Goal: Information Seeking & Learning: Learn about a topic

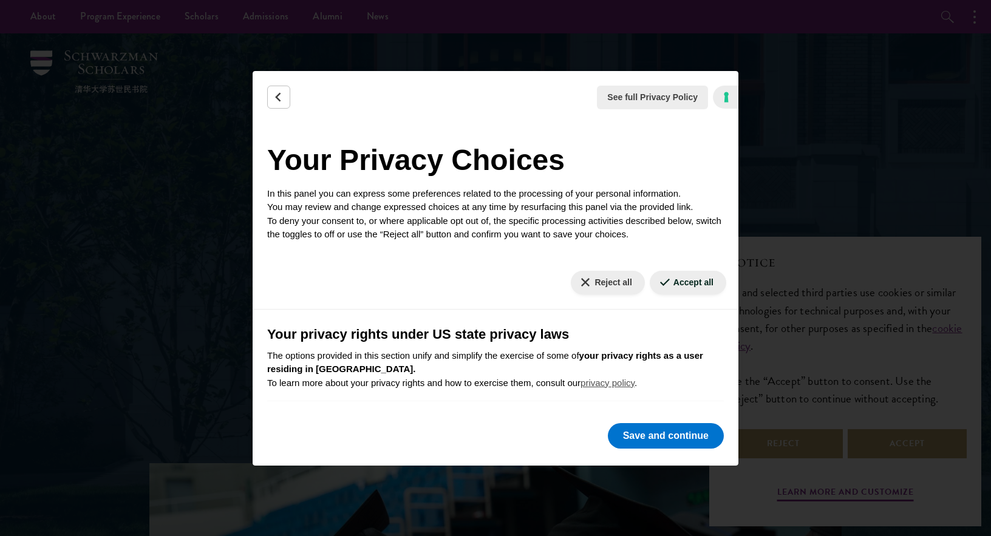
click at [661, 380] on p "The options provided in this section unify and simplify the exercise of some of…" at bounding box center [495, 369] width 457 height 41
click at [629, 284] on button "Reject all" at bounding box center [607, 283] width 73 height 24
checkbox input "false"
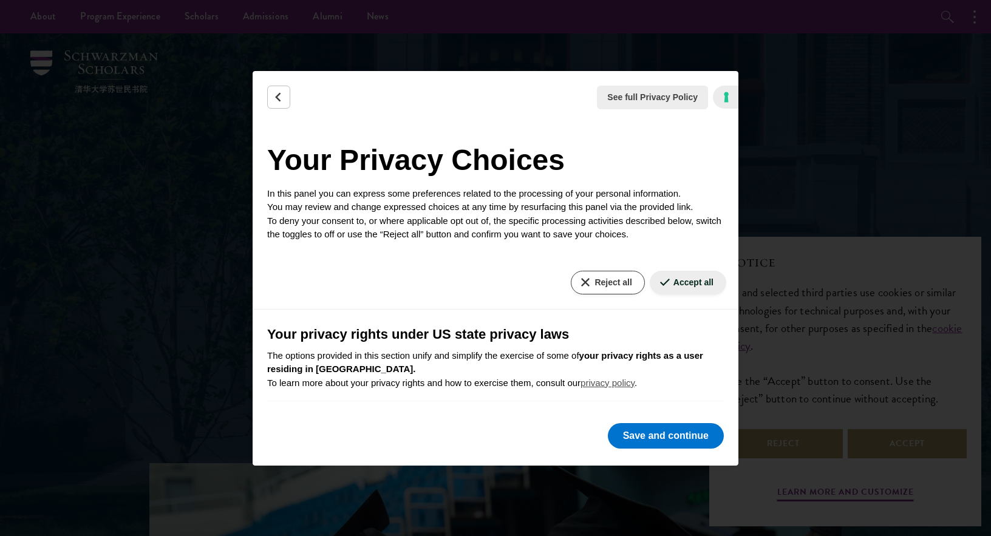
click at [596, 283] on button "Reject all" at bounding box center [607, 283] width 73 height 24
click at [641, 434] on button "Save and continue" at bounding box center [666, 436] width 116 height 26
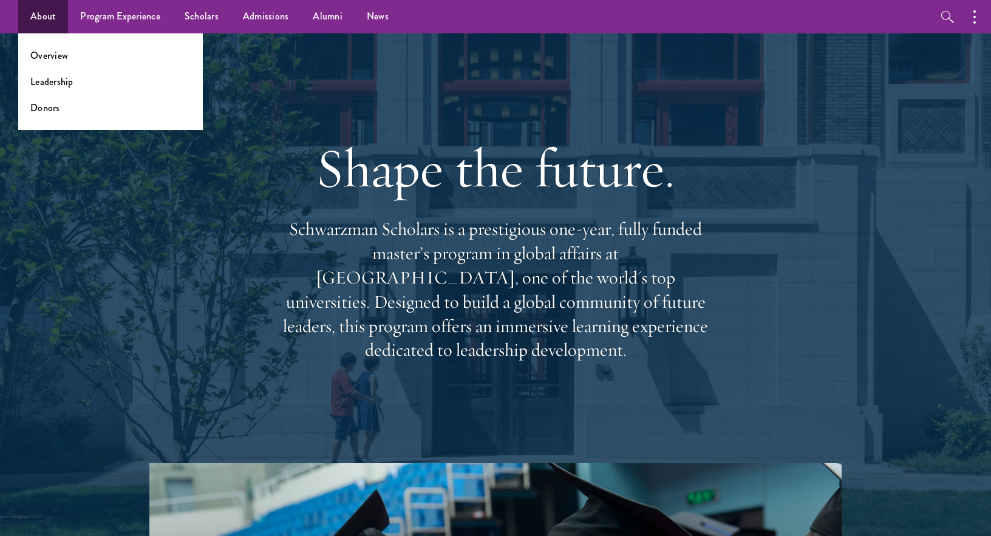
click at [42, 2] on link "About" at bounding box center [43, 16] width 50 height 33
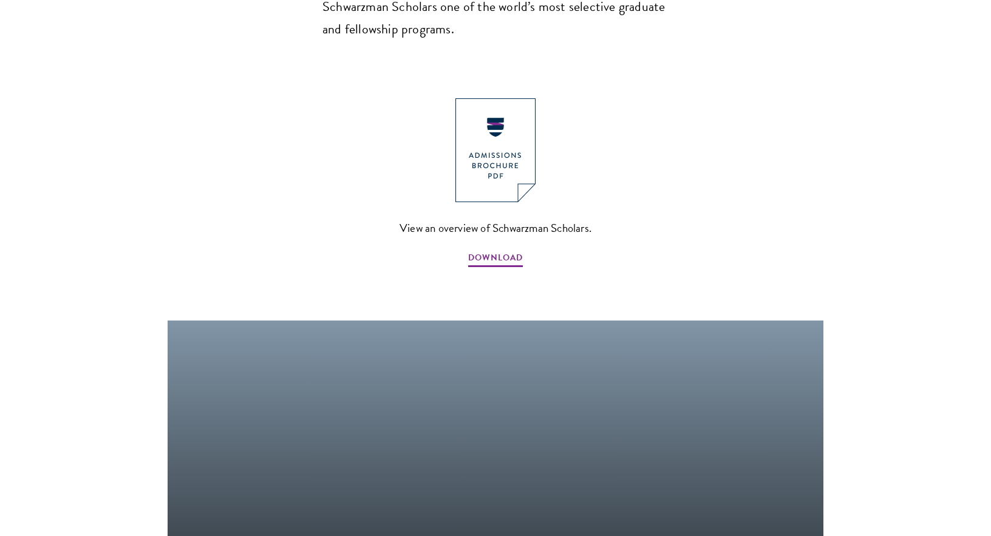
scroll to position [1324, 0]
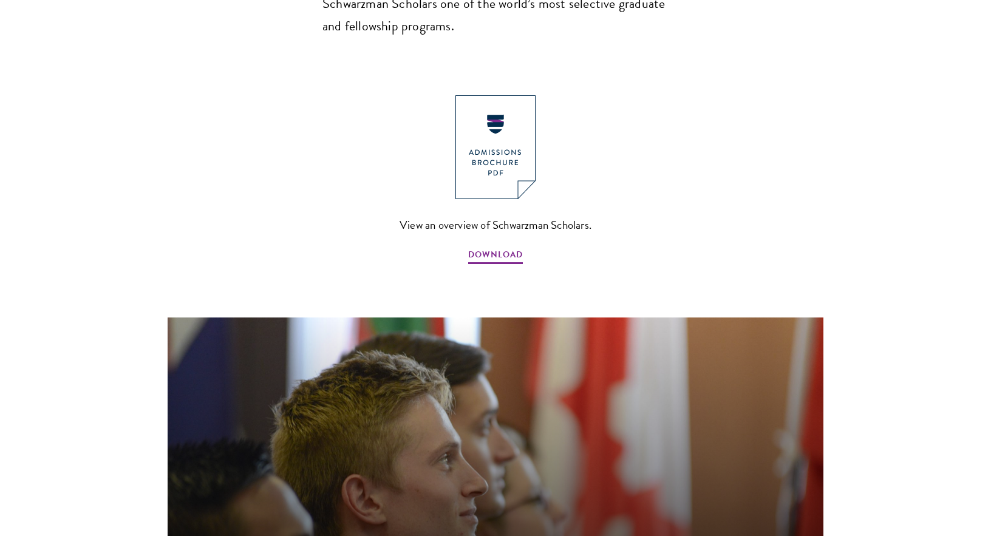
click at [476, 95] on img at bounding box center [496, 147] width 80 height 104
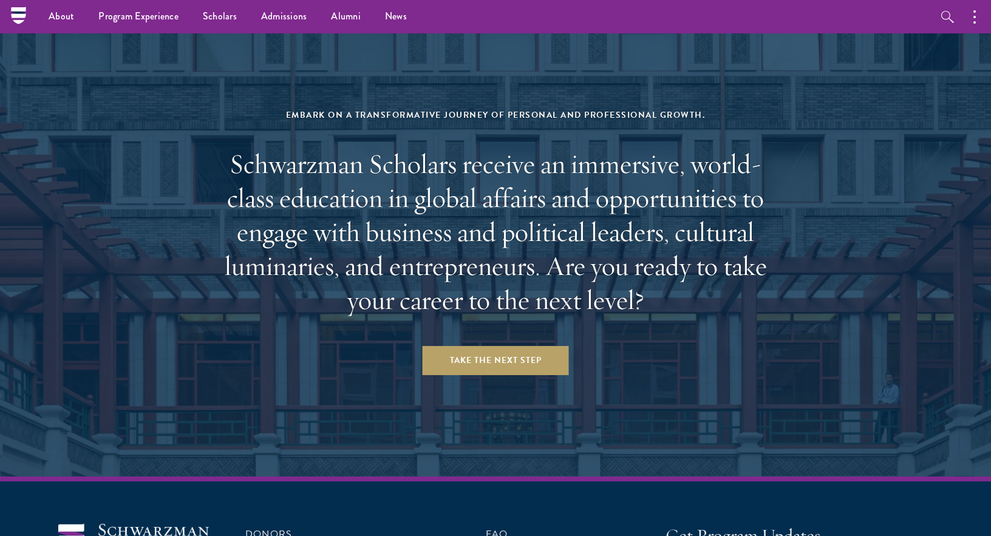
scroll to position [4960, 0]
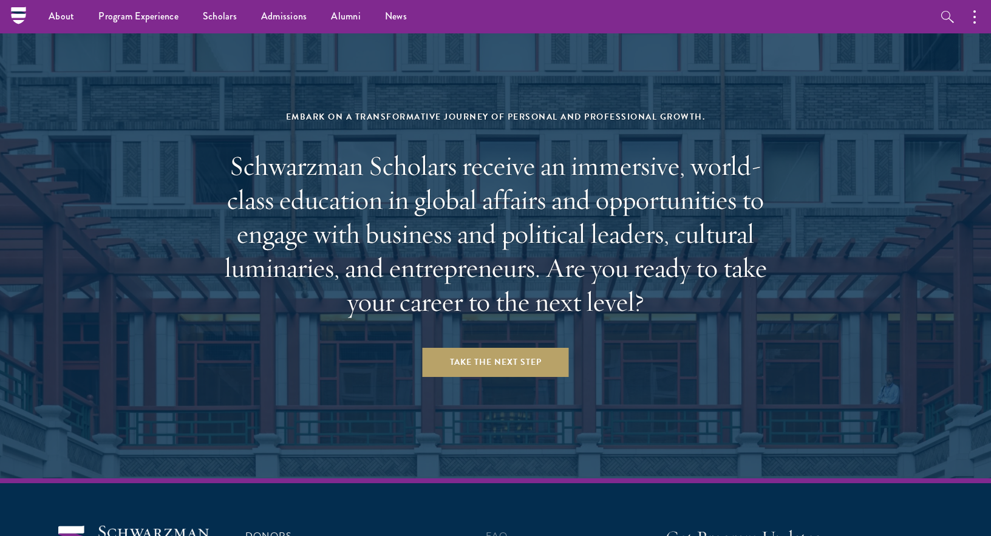
click at [500, 529] on link "FAQ" at bounding box center [497, 536] width 22 height 15
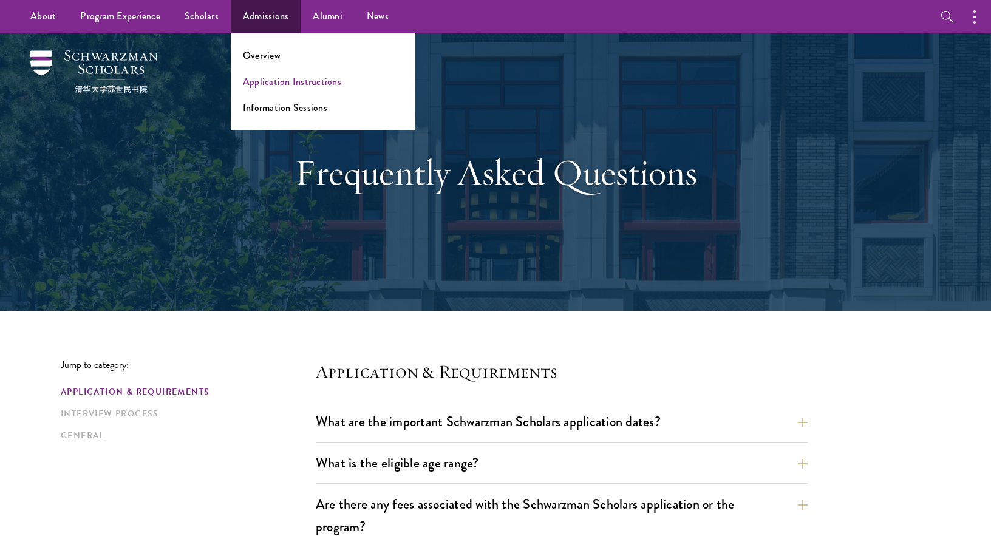
click at [279, 83] on link "Application Instructions" at bounding box center [292, 82] width 98 height 14
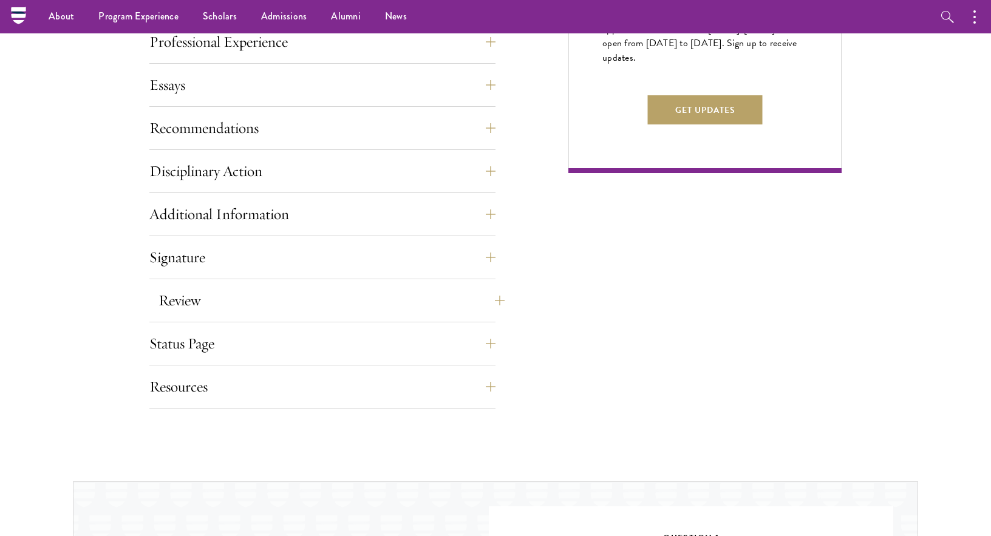
scroll to position [796, 0]
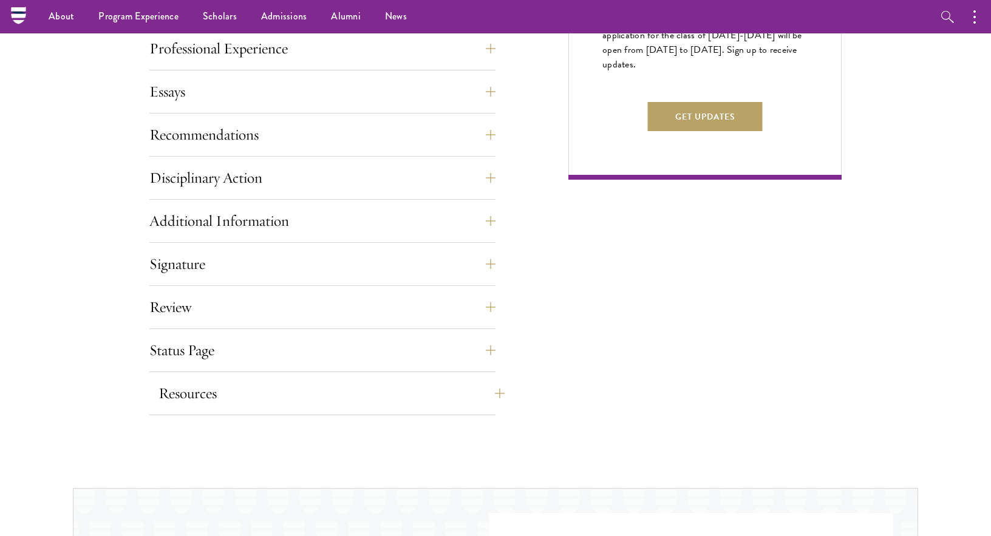
click at [196, 386] on button "Resources" at bounding box center [332, 393] width 346 height 29
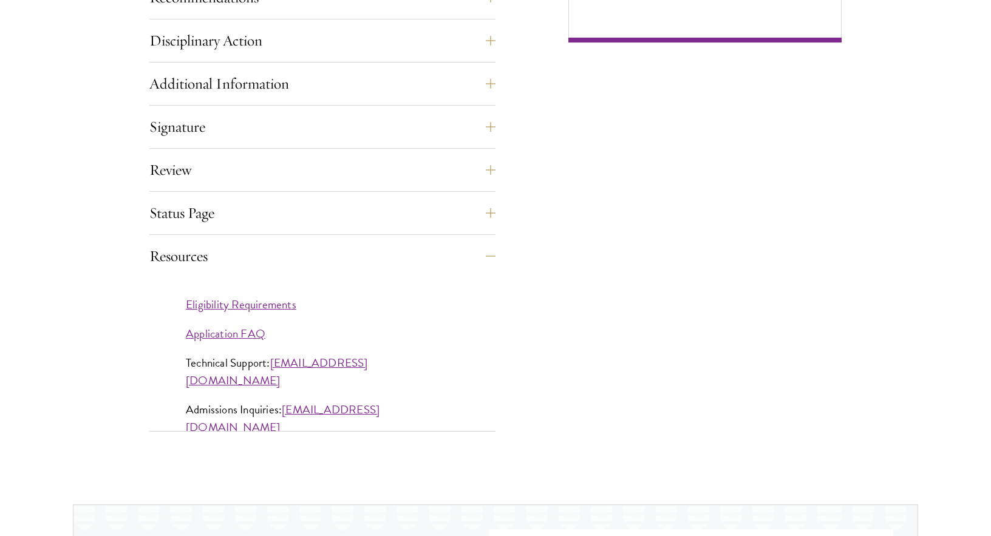
scroll to position [935, 0]
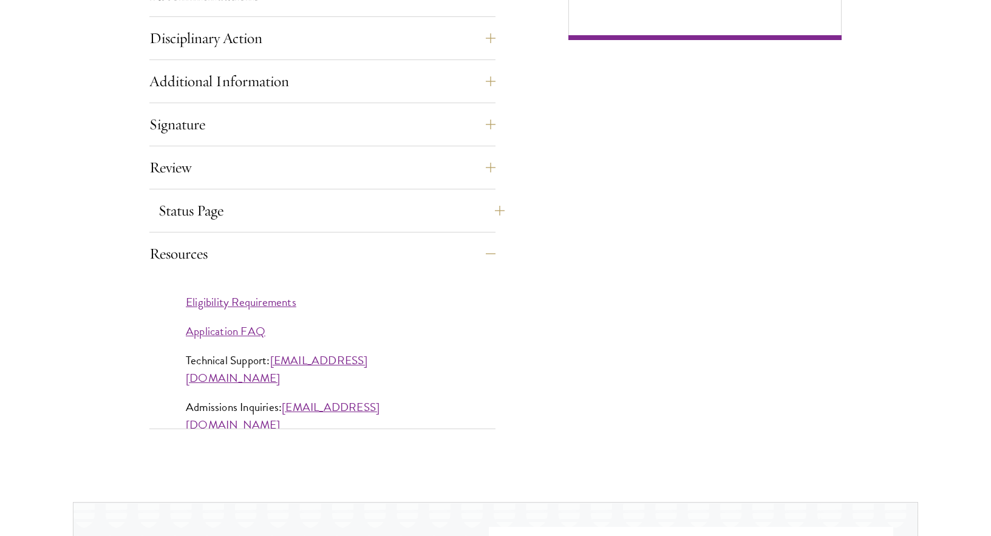
click at [197, 220] on button "Status Page" at bounding box center [332, 210] width 346 height 29
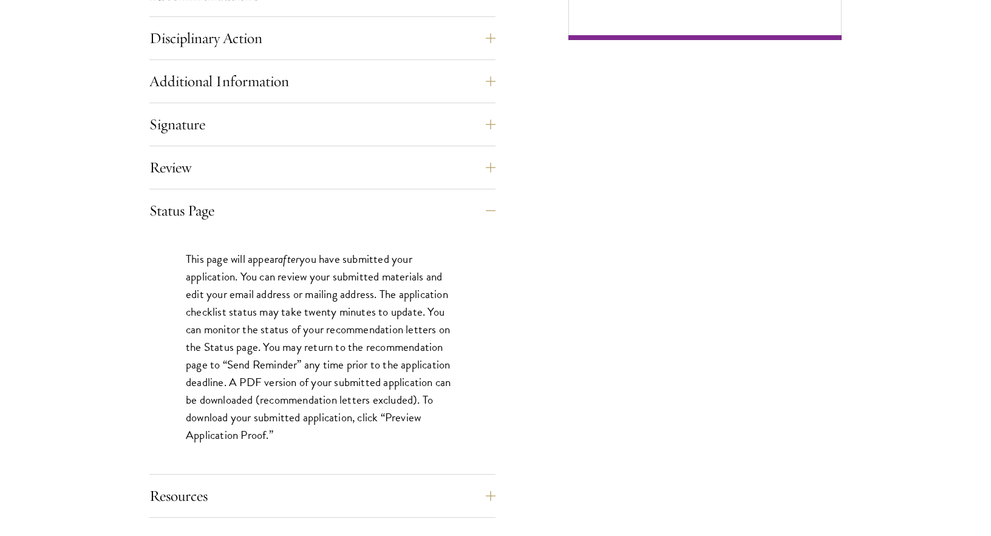
click at [227, 143] on div "Signature Applicants are required to confirm and certify that all information p…" at bounding box center [322, 128] width 346 height 36
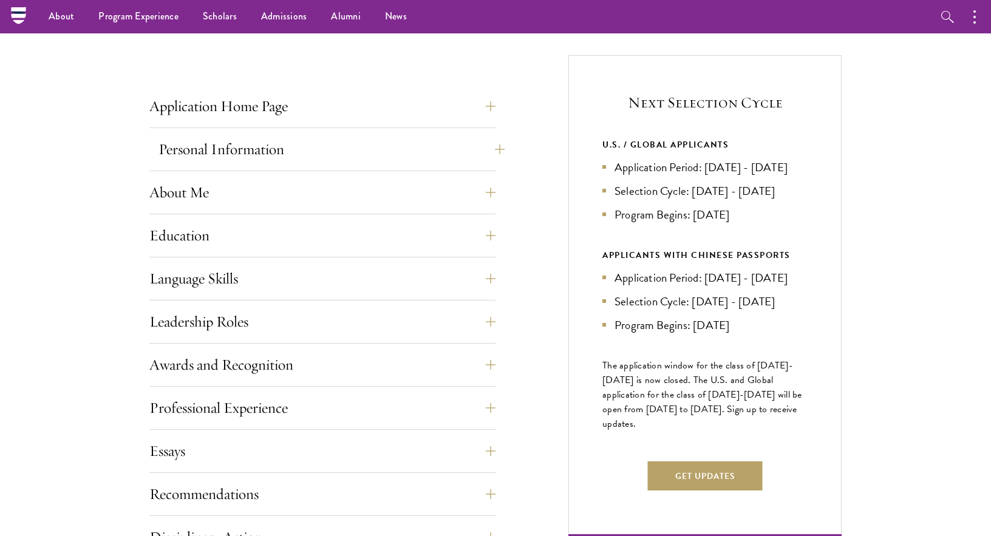
scroll to position [408, 0]
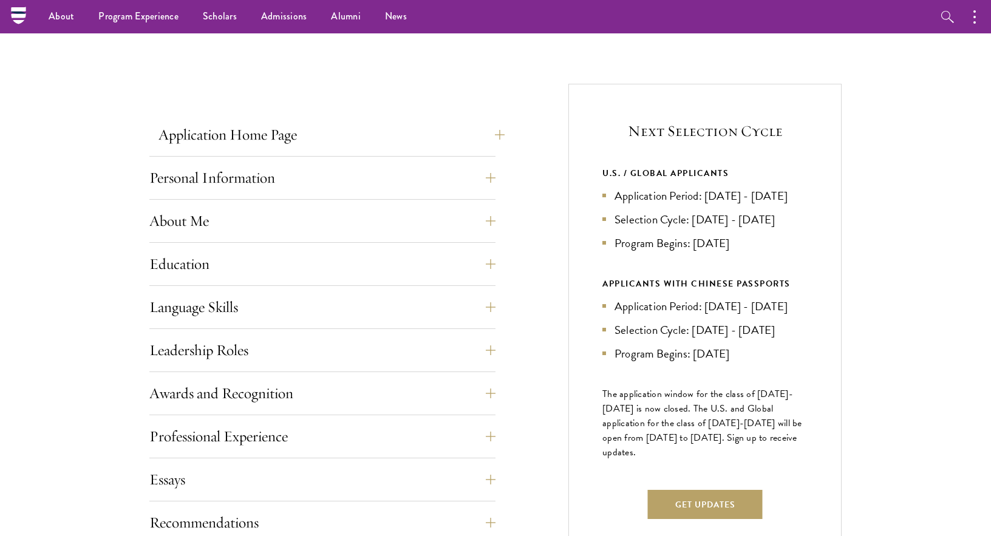
click at [217, 121] on button "Application Home Page" at bounding box center [332, 134] width 346 height 29
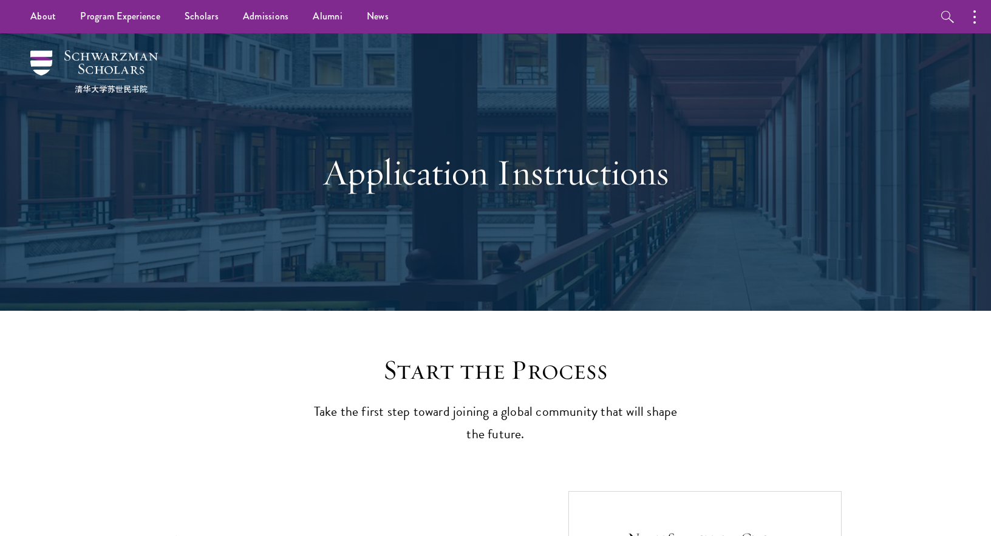
scroll to position [0, 0]
click at [335, 13] on link "Alumni" at bounding box center [328, 16] width 54 height 33
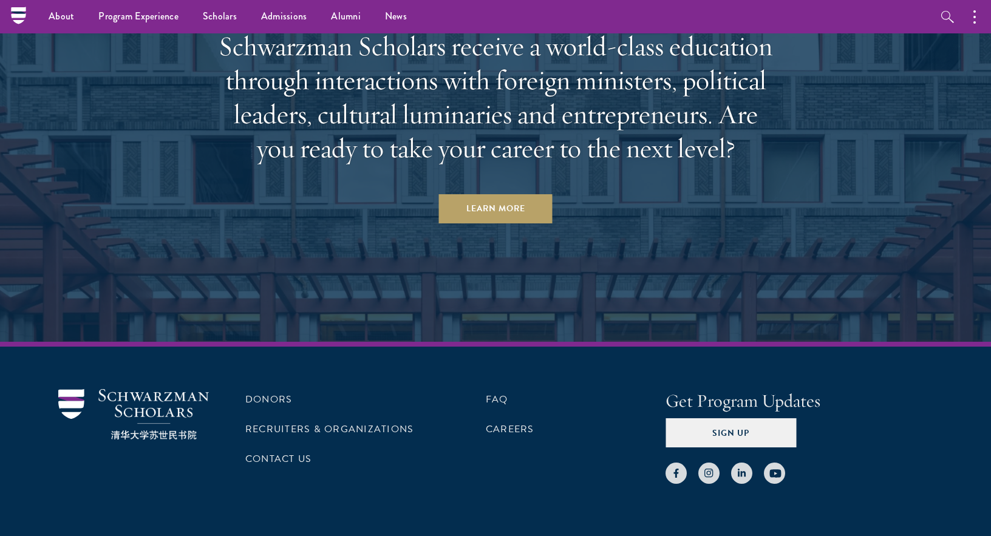
scroll to position [5261, 0]
click at [302, 389] on ul "Donors Recruiters & Organizations Contact Us" at bounding box center [335, 436] width 180 height 95
click at [290, 422] on link "Recruiters & Organizations" at bounding box center [329, 429] width 168 height 15
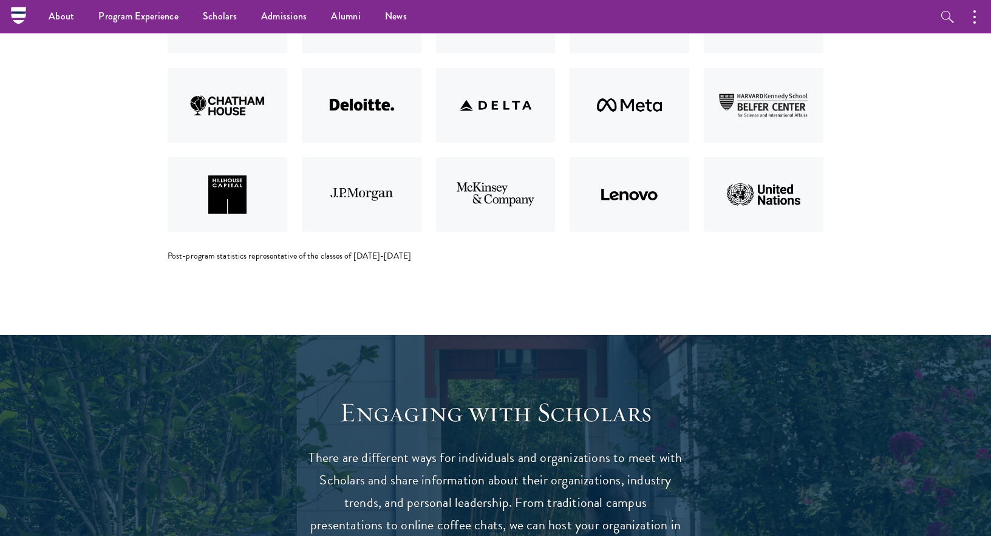
scroll to position [2516, 0]
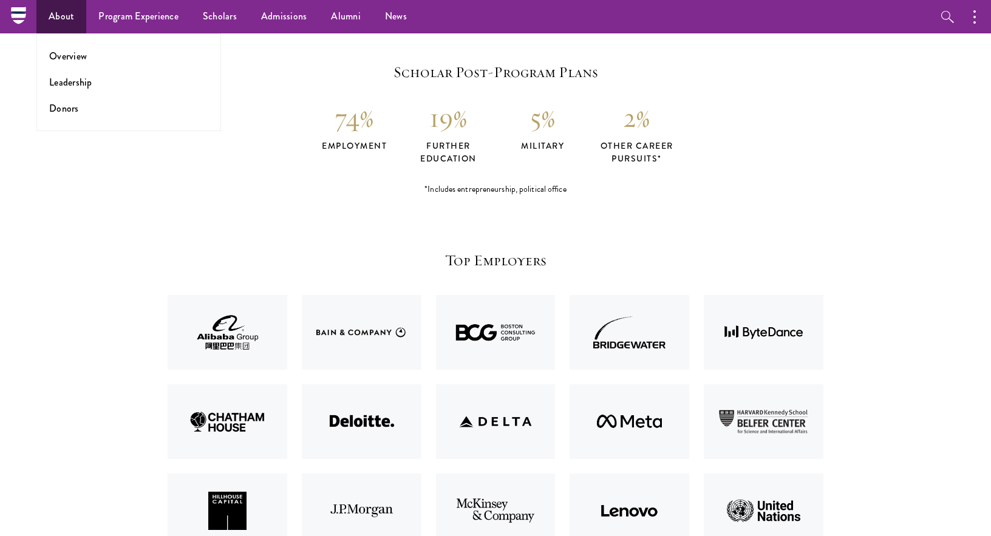
click at [58, 119] on ul "Overview Leadership Donors" at bounding box center [128, 82] width 185 height 98
